Goal: Task Accomplishment & Management: Manage account settings

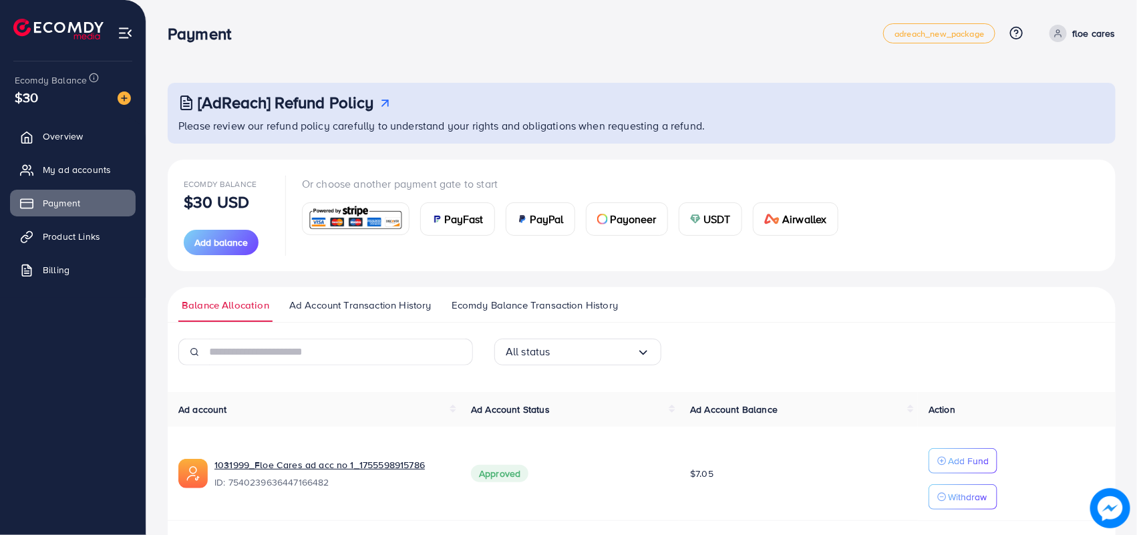
scroll to position [138, 0]
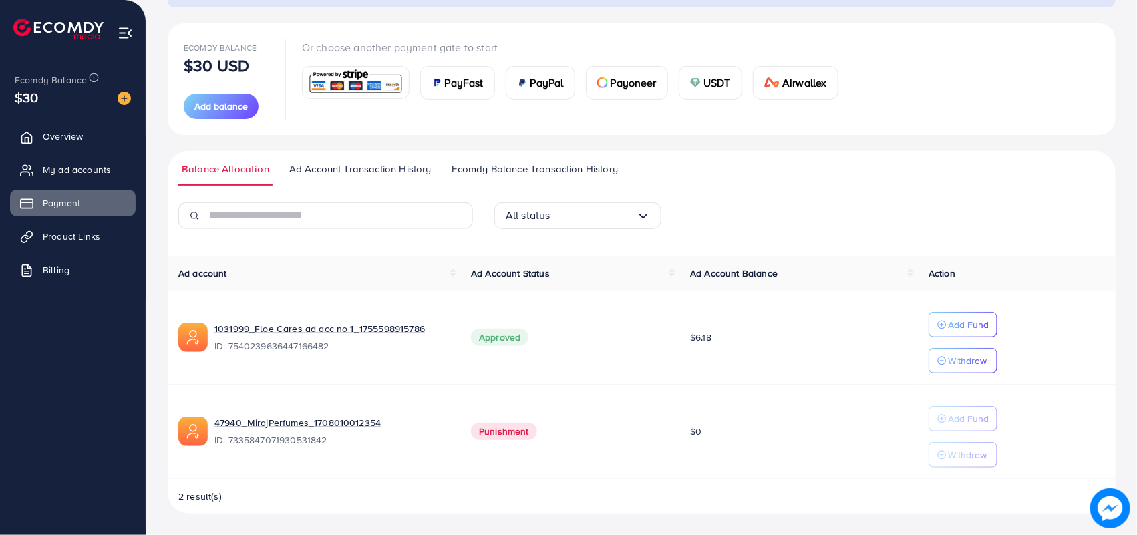
scroll to position [138, 0]
